Goal: Task Accomplishment & Management: Manage account settings

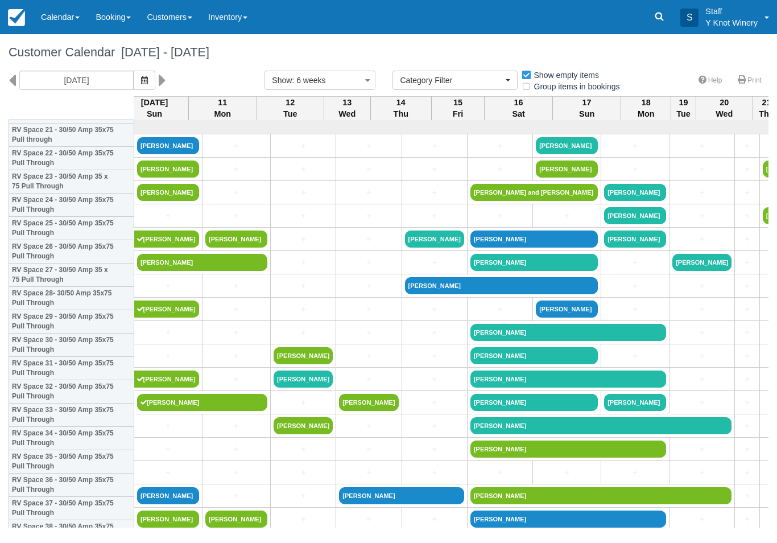
select select
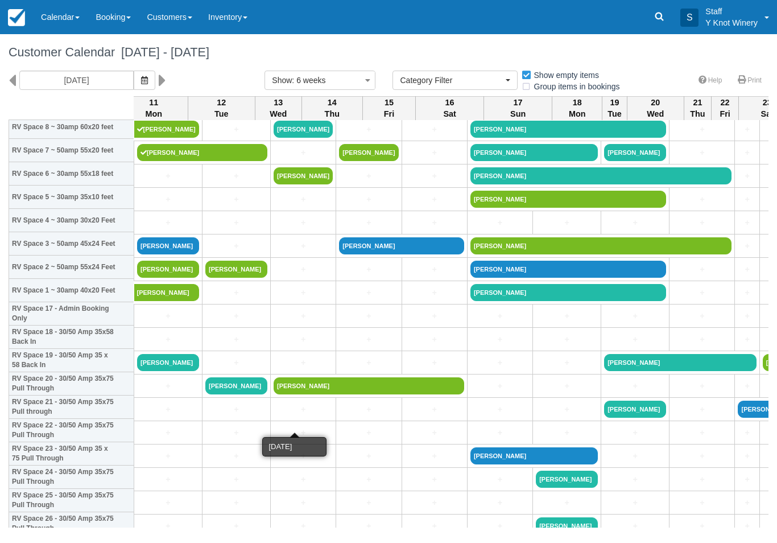
scroll to position [253, 83]
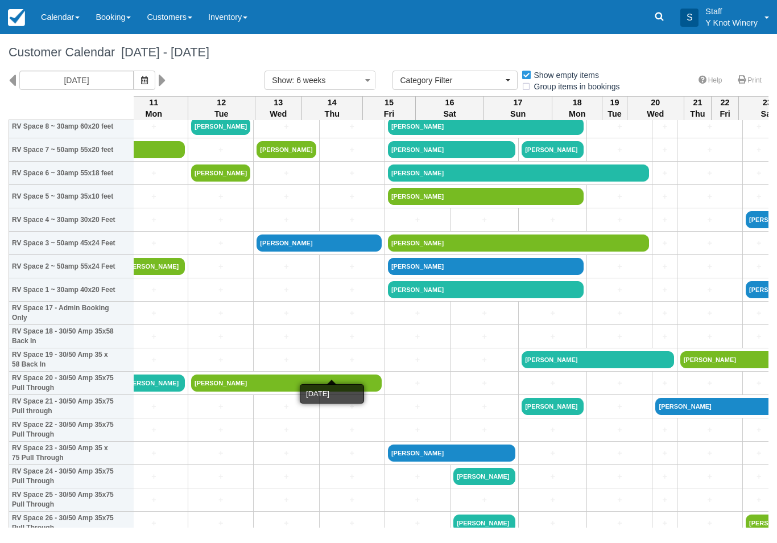
click at [328, 366] on link "+" at bounding box center [352, 360] width 59 height 12
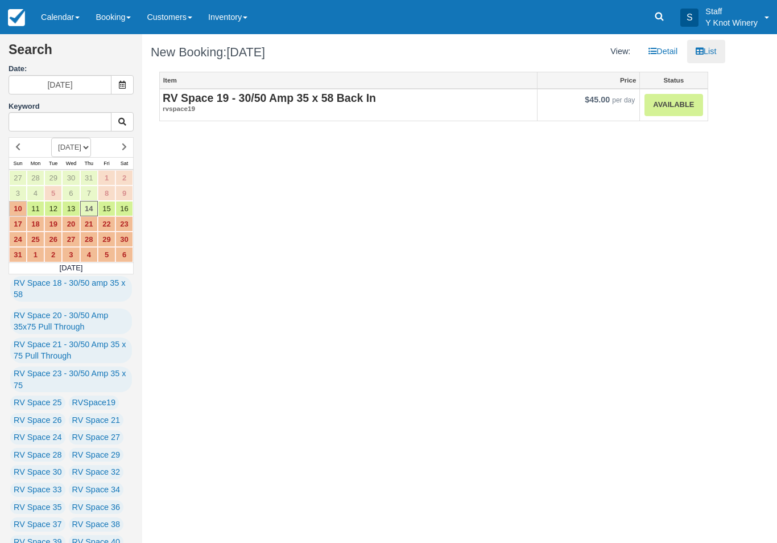
click at [683, 107] on link "Available" at bounding box center [674, 105] width 58 height 22
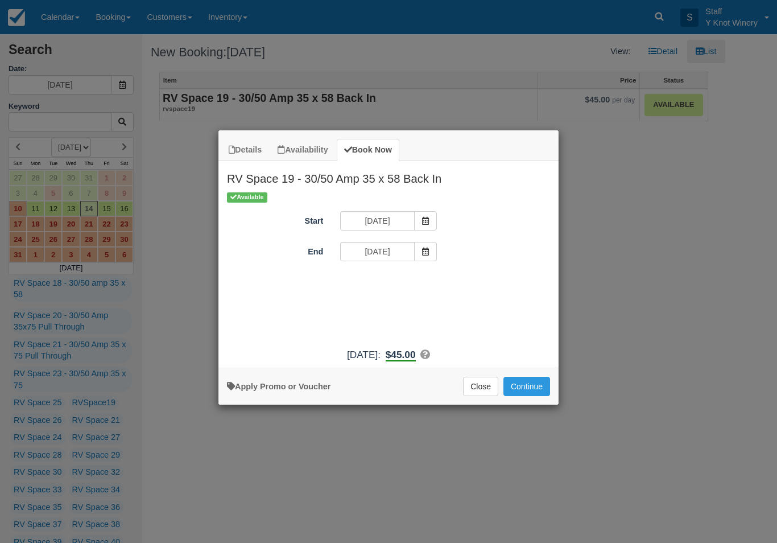
click at [528, 396] on button "Continue" at bounding box center [527, 386] width 47 height 19
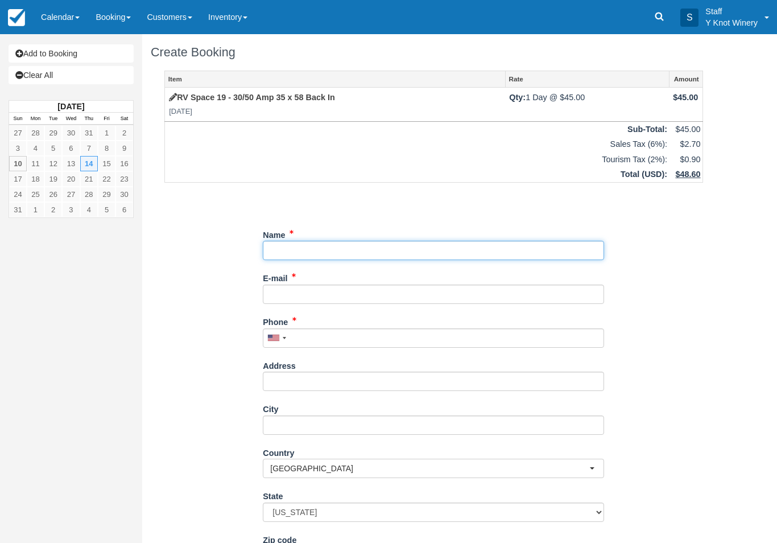
click at [468, 244] on input "Name" at bounding box center [433, 250] width 341 height 19
type input "Jeff Irwin"
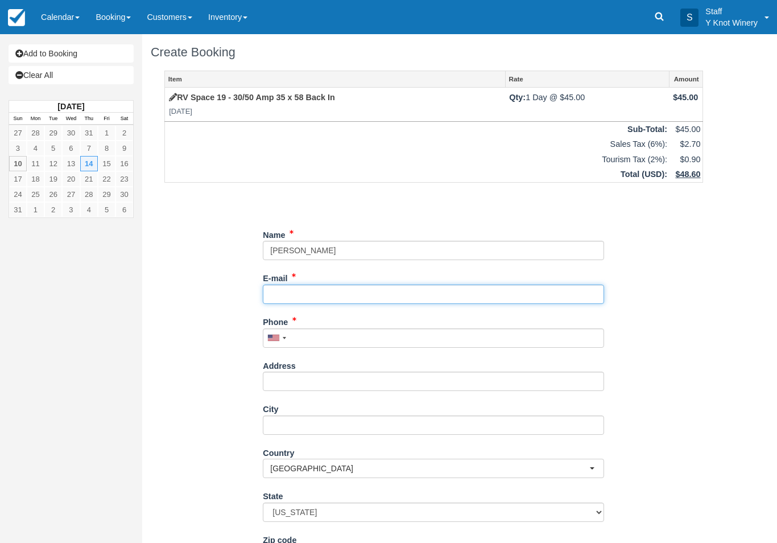
click at [388, 293] on input "E-mail" at bounding box center [433, 294] width 341 height 19
type input "hopsmaster@comcast.net"
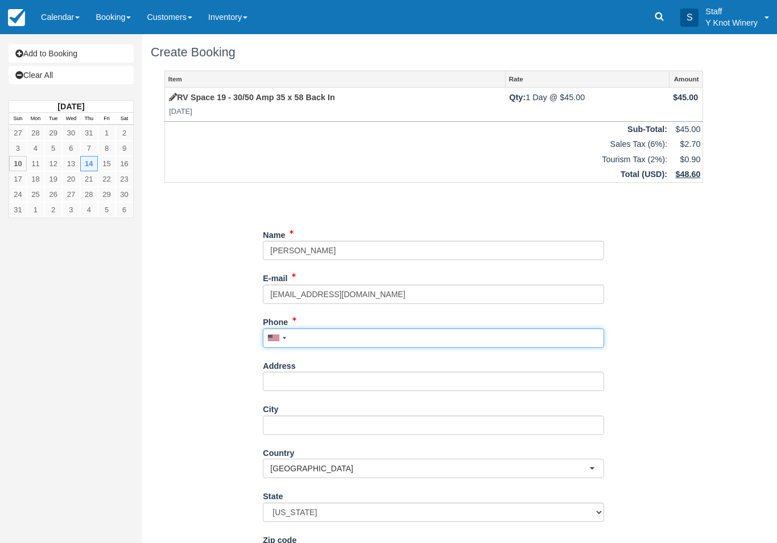
click at [412, 341] on input "Phone" at bounding box center [433, 337] width 341 height 19
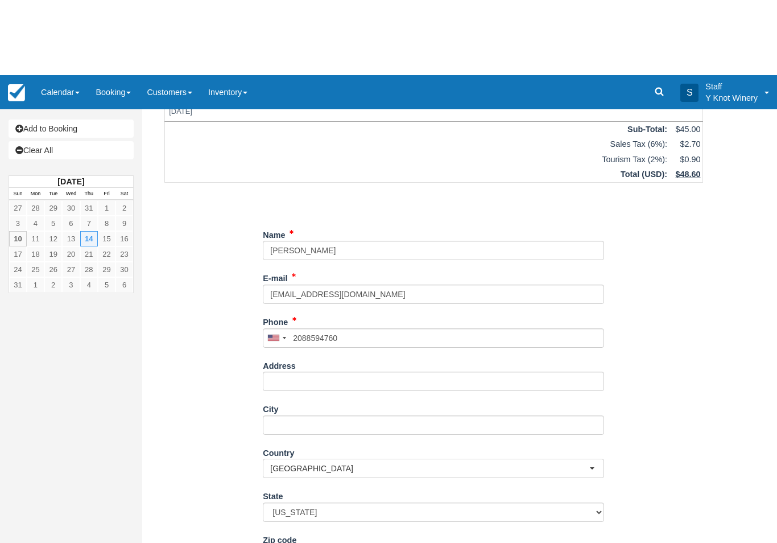
type input "[PHONE_NUMBER]"
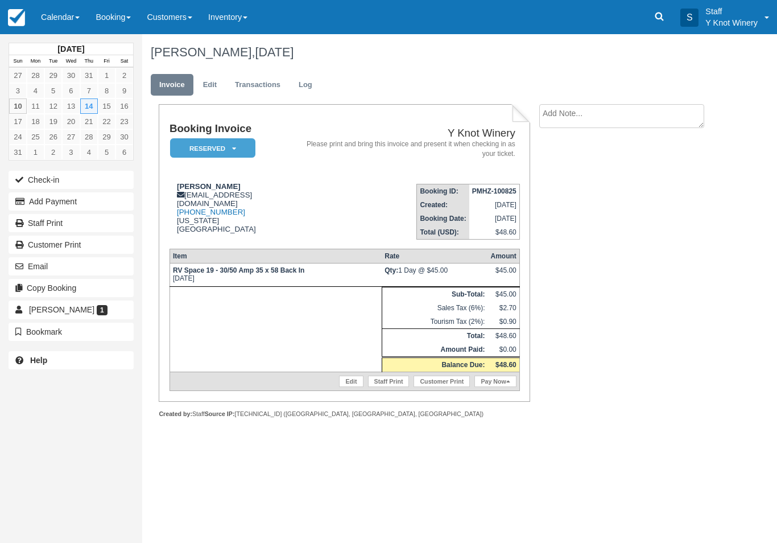
click at [339, 387] on link "Edit" at bounding box center [351, 381] width 24 height 11
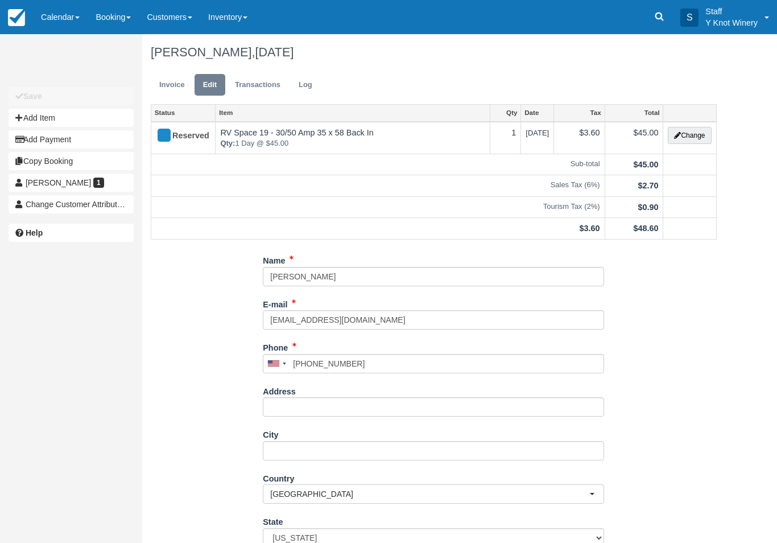
click at [674, 138] on icon "button" at bounding box center [677, 135] width 7 height 7
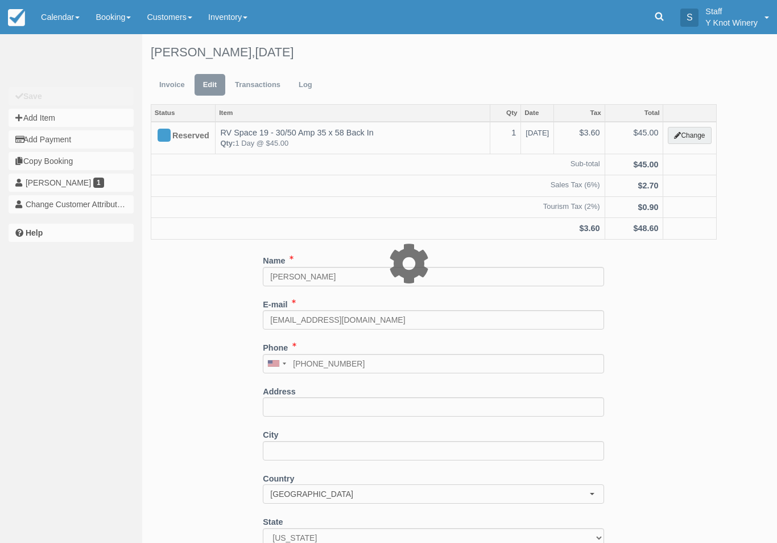
type input "45.00"
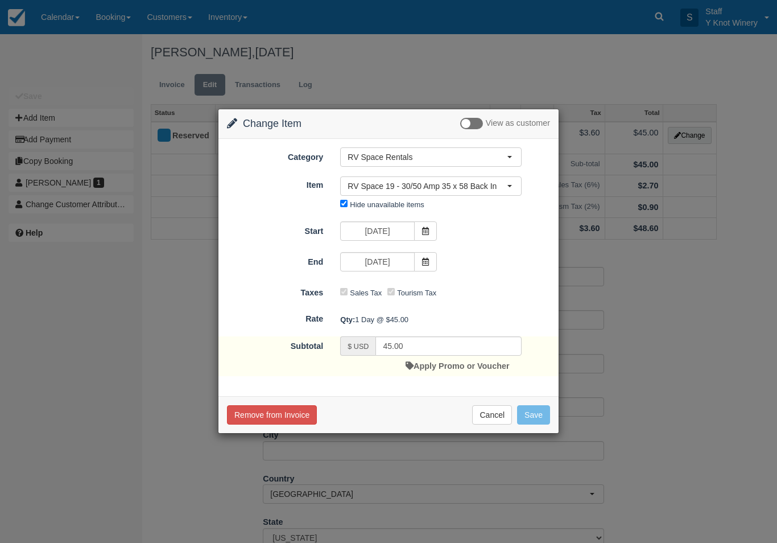
click at [425, 266] on span at bounding box center [425, 261] width 23 height 19
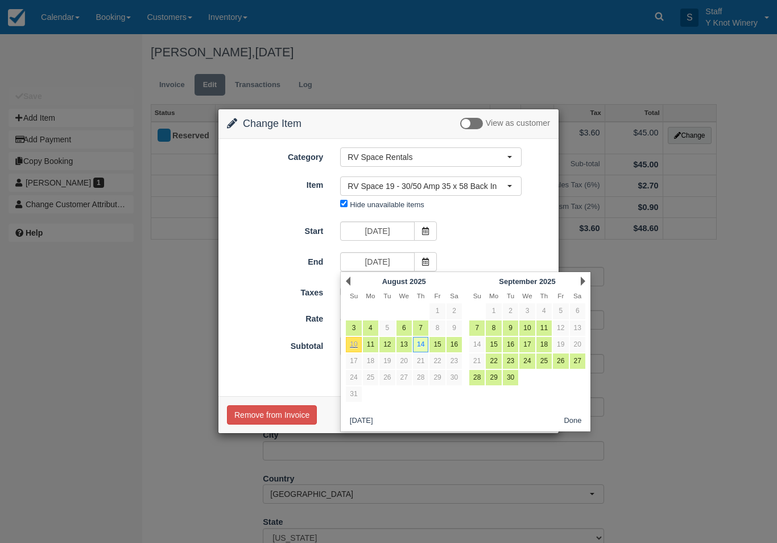
click at [432, 350] on link "15" at bounding box center [437, 344] width 15 height 15
type input "08/15/25"
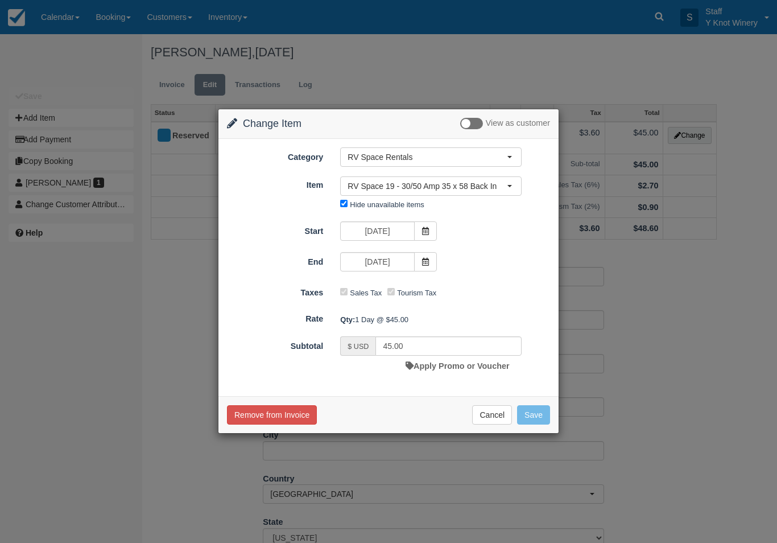
type input "90.00"
click at [541, 411] on button "Save" at bounding box center [533, 414] width 33 height 19
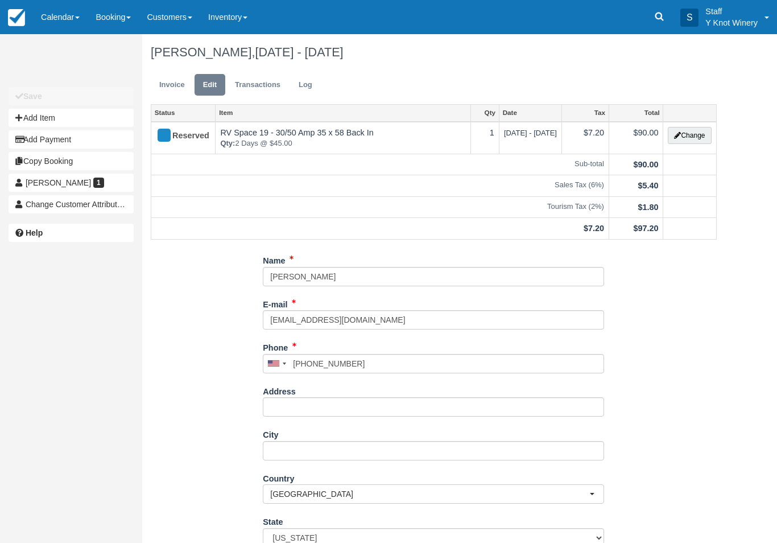
click at [179, 83] on link "Invoice" at bounding box center [172, 85] width 43 height 22
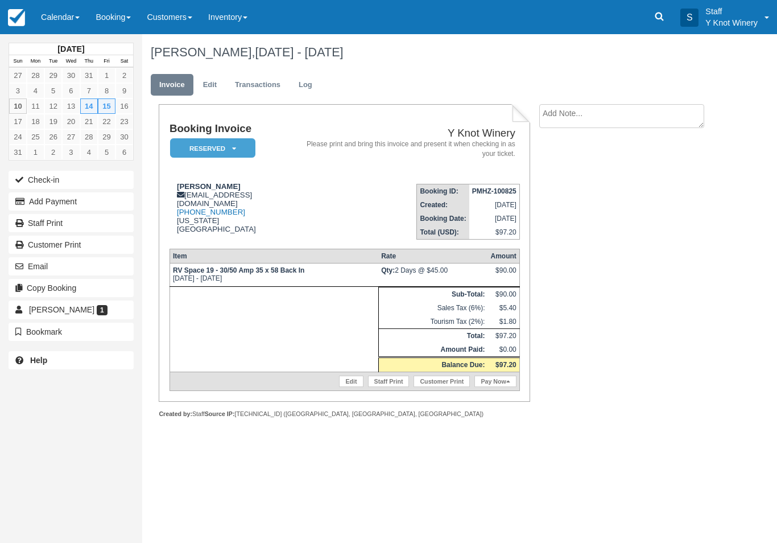
click at [91, 269] on button "Email" at bounding box center [71, 266] width 125 height 18
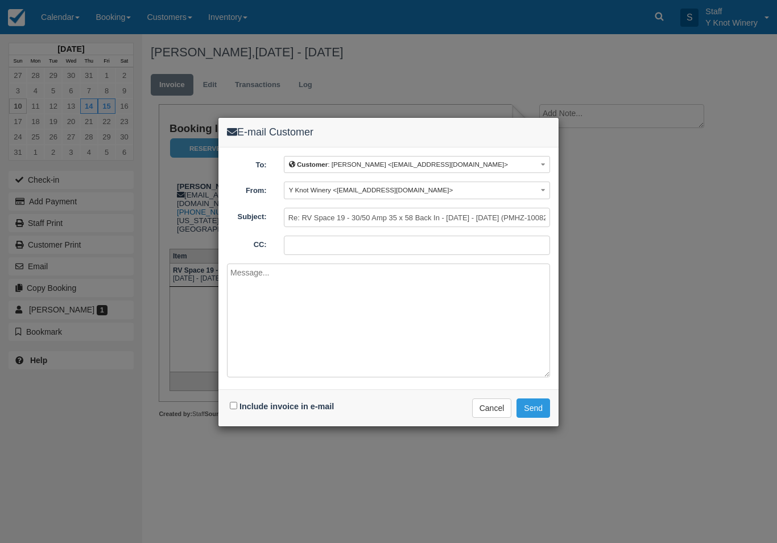
click at [270, 407] on label "Include invoice in e-mail" at bounding box center [287, 406] width 94 height 9
click at [237, 407] on input "Include invoice in e-mail" at bounding box center [233, 405] width 7 height 7
checkbox input "true"
click at [528, 413] on button "Send" at bounding box center [534, 407] width 34 height 19
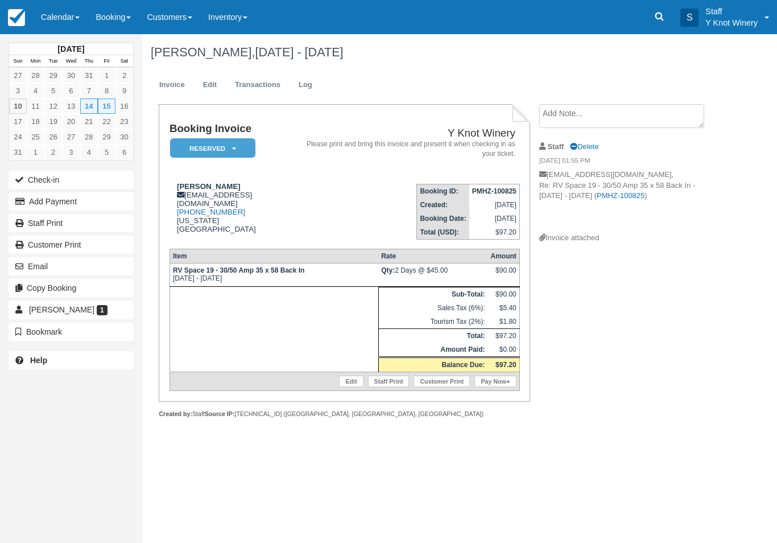
click at [623, 114] on textarea at bounding box center [622, 116] width 165 height 24
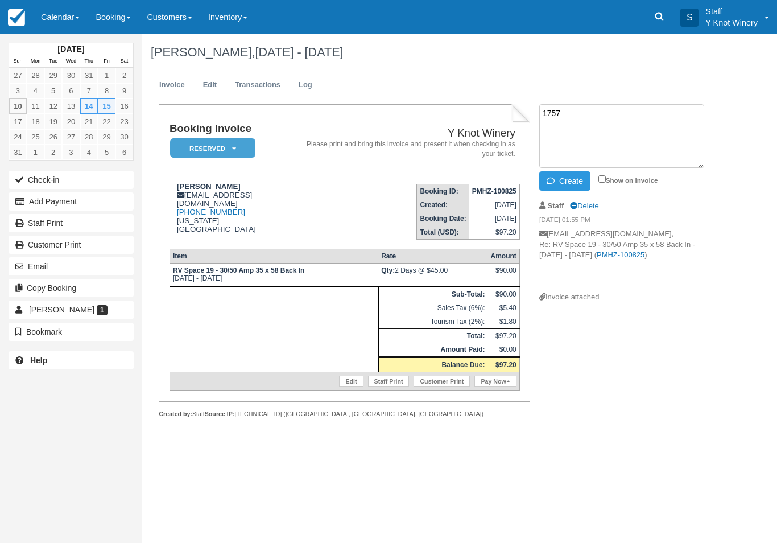
type textarea "1757"
click at [670, 438] on div "Booking Invoice Reserved   Pending Deposit Paid Waiting Cancelled Y Knot Winery…" at bounding box center [433, 273] width 583 height 339
click at [642, 176] on label "Show on invoice" at bounding box center [629, 179] width 60 height 7
click at [606, 175] on input "Show on invoice" at bounding box center [602, 178] width 7 height 7
checkbox input "true"
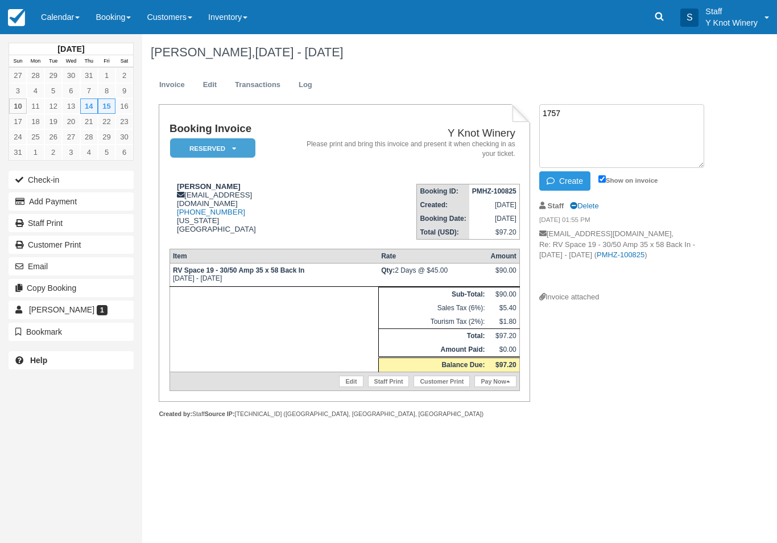
click at [634, 308] on li "Staff [GEOGRAPHIC_DATA] [DATE] 01:55 PM [EMAIL_ADDRESS][DOMAIN_NAME], Re: RV Sp…" at bounding box center [629, 253] width 178 height 118
click at [69, 11] on link "Calendar" at bounding box center [60, 17] width 55 height 34
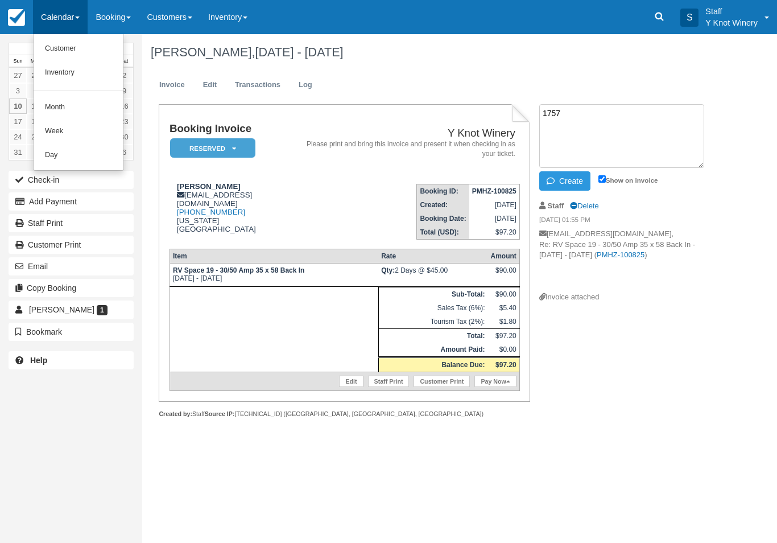
click at [84, 49] on link "Customer" at bounding box center [79, 49] width 90 height 24
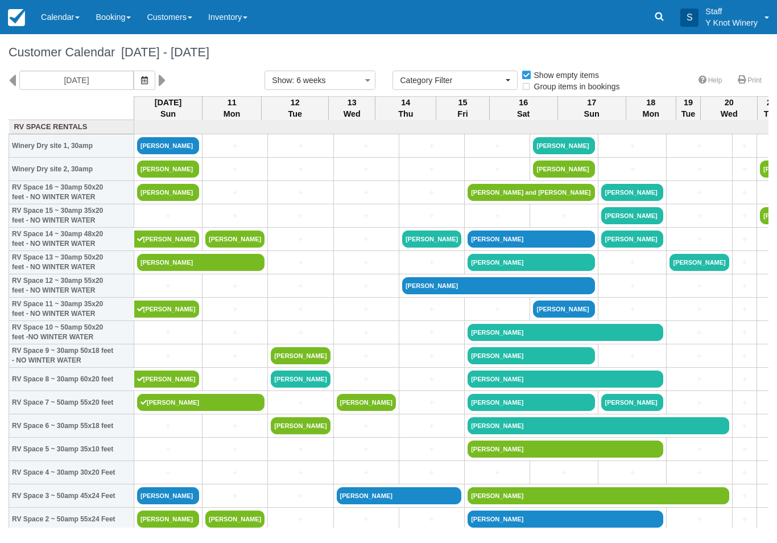
select select
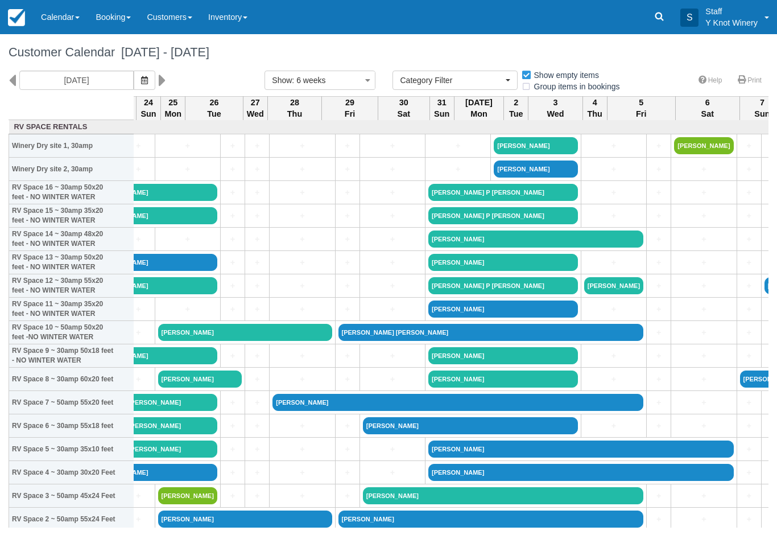
scroll to position [0, 734]
click at [134, 76] on button "button" at bounding box center [145, 80] width 22 height 19
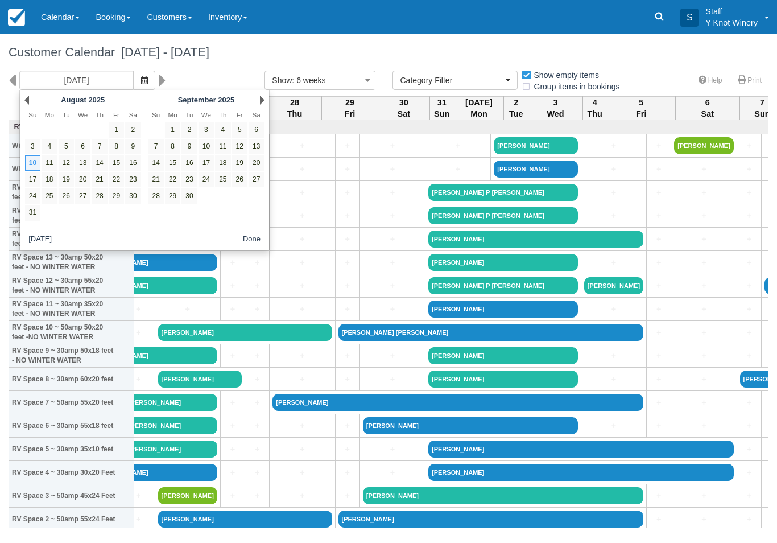
click at [141, 79] on icon "button" at bounding box center [144, 80] width 7 height 8
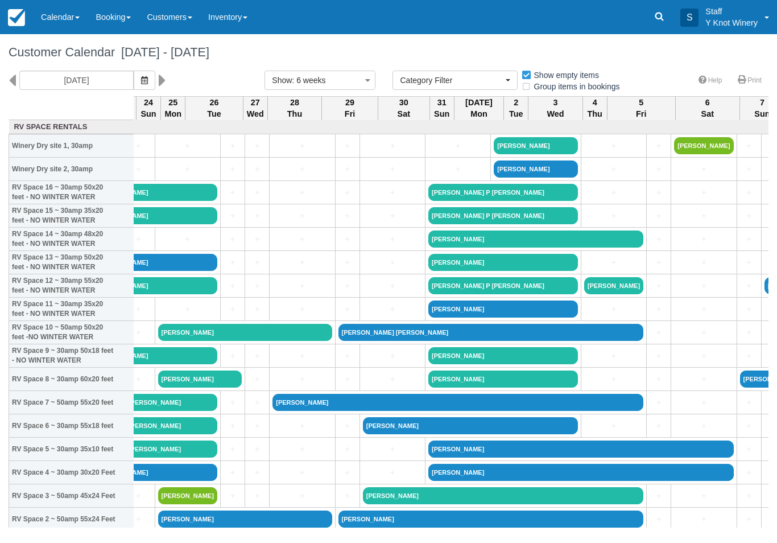
click at [80, 14] on link "Calendar" at bounding box center [60, 17] width 55 height 34
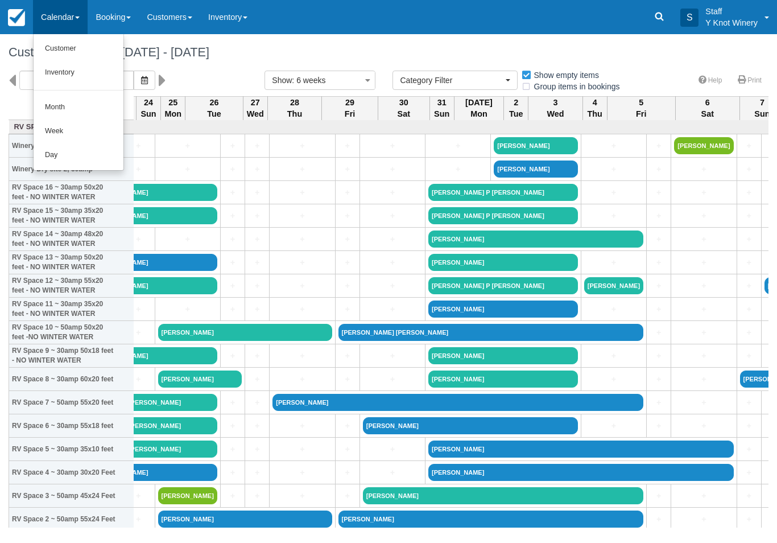
click at [96, 53] on link "Customer" at bounding box center [79, 49] width 90 height 24
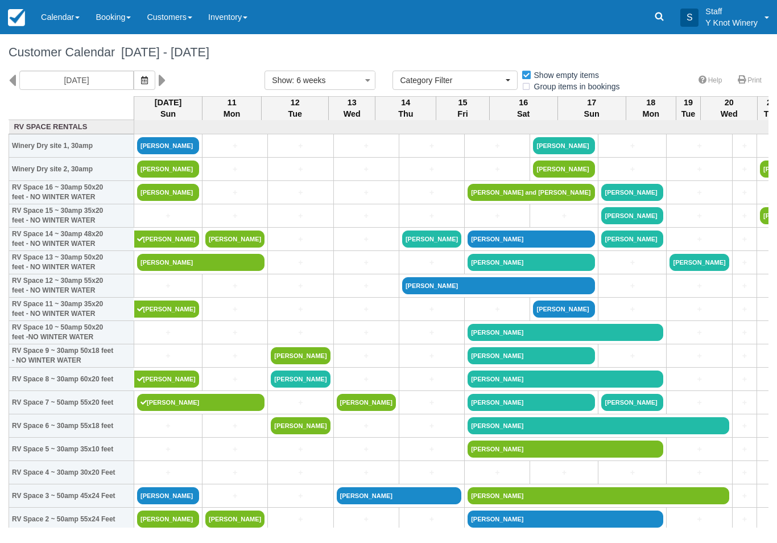
select select
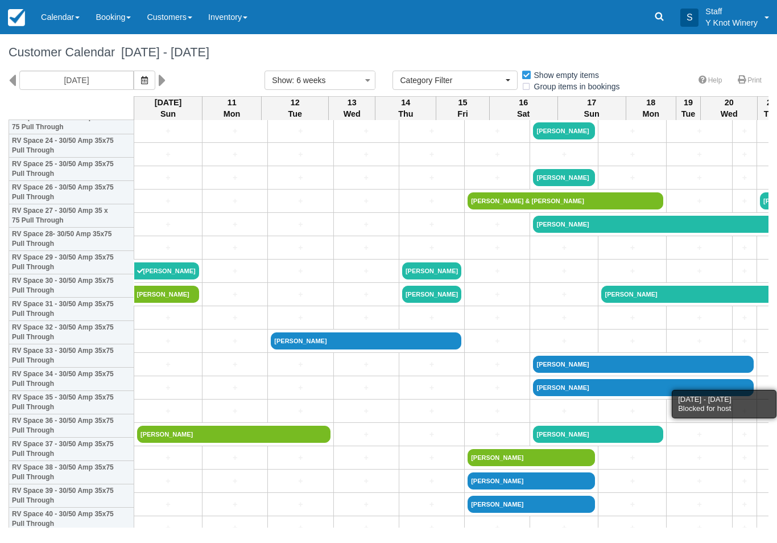
scroll to position [583, 0]
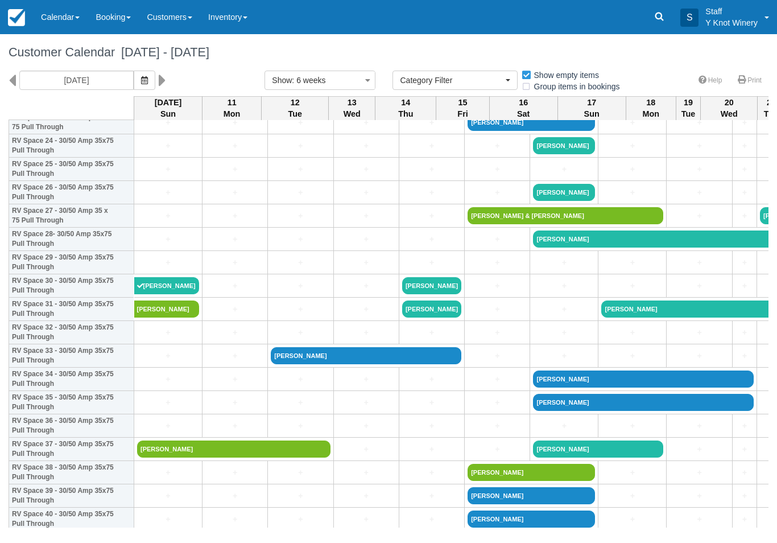
click at [533, 269] on link "+" at bounding box center [564, 263] width 62 height 12
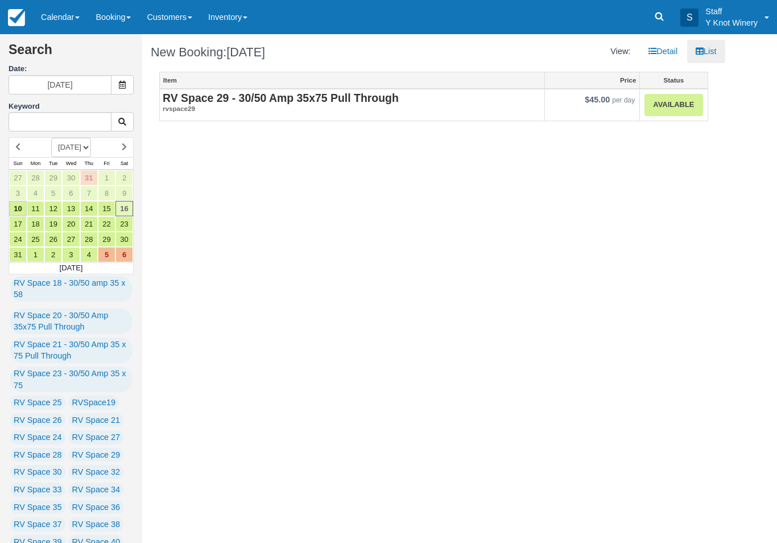
click at [63, 20] on link "Calendar" at bounding box center [60, 17] width 55 height 34
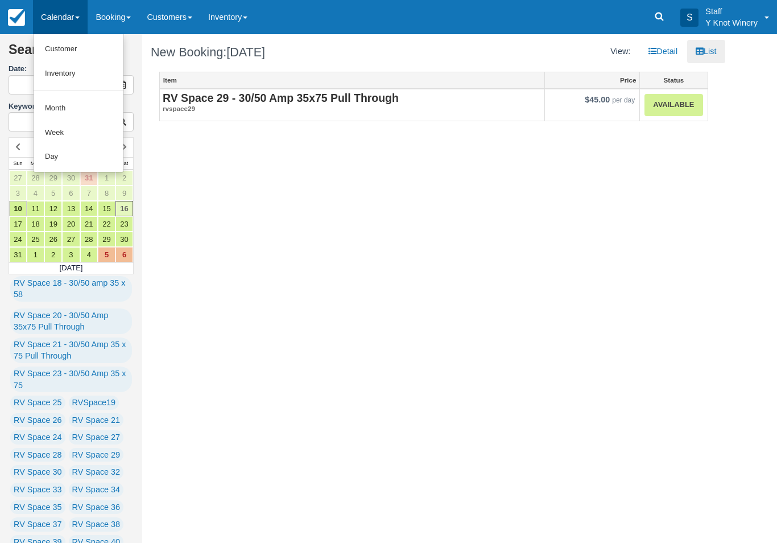
click at [83, 47] on link "Customer" at bounding box center [79, 49] width 90 height 24
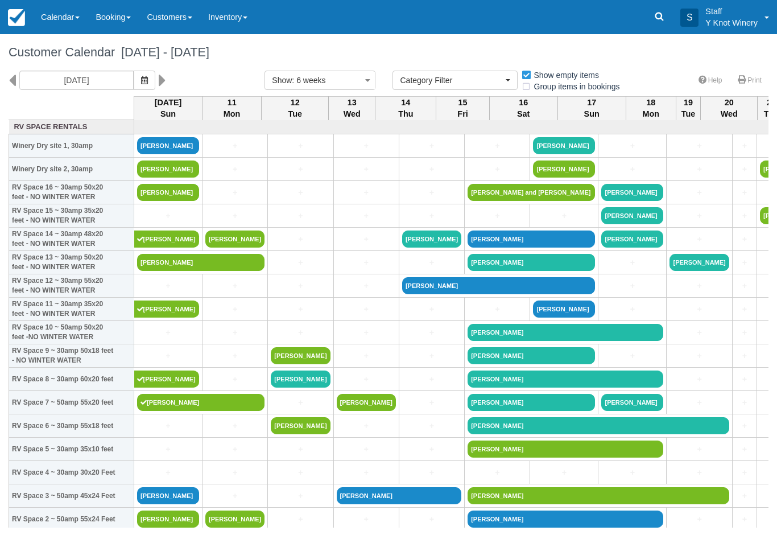
select select
click at [164, 271] on link "[PERSON_NAME]" at bounding box center [200, 262] width 127 height 17
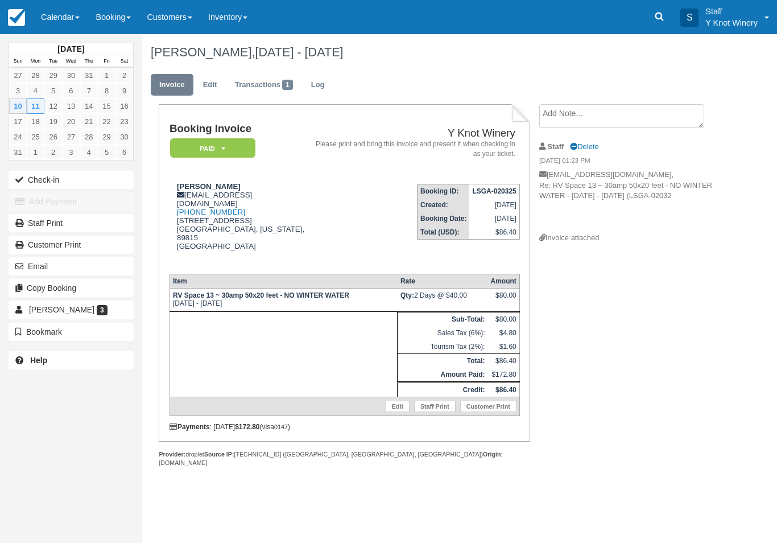
click at [104, 186] on button "Check-in" at bounding box center [71, 180] width 125 height 18
